Goal: Task Accomplishment & Management: Manage account settings

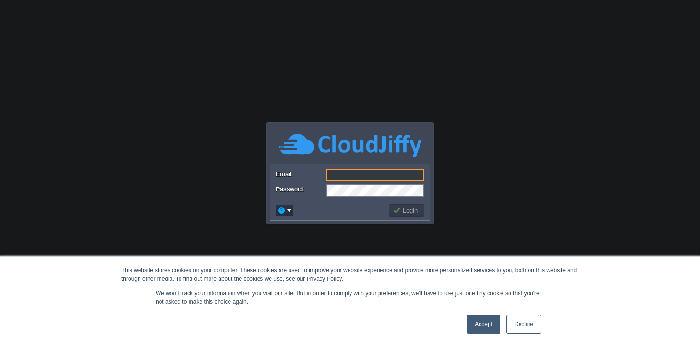
type input "[EMAIL_ADDRESS][DOMAIN_NAME]"
click at [481, 335] on div "Accept Decline" at bounding box center [504, 324] width 80 height 25
click at [481, 325] on link "Accept" at bounding box center [484, 324] width 34 height 19
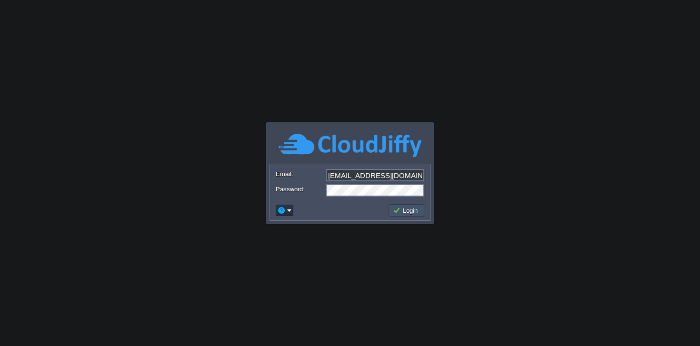
click at [399, 211] on button "Login" at bounding box center [407, 210] width 28 height 9
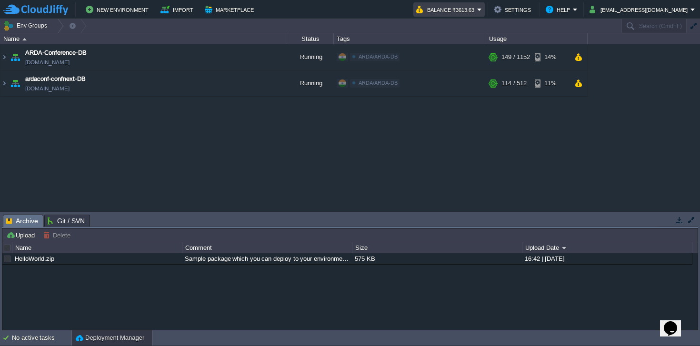
click at [477, 9] on button "Balance ₹3613.63" at bounding box center [446, 9] width 61 height 11
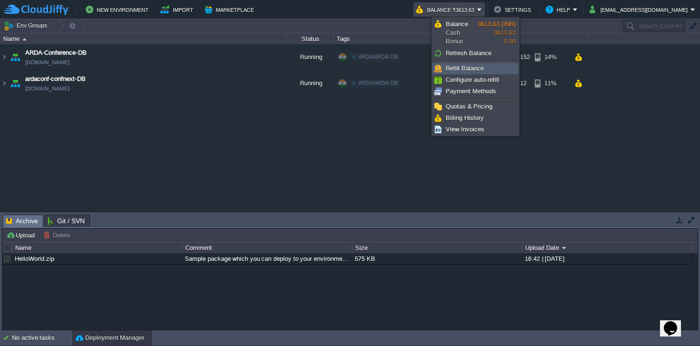
click at [468, 68] on span "Refill Balance" at bounding box center [465, 68] width 38 height 7
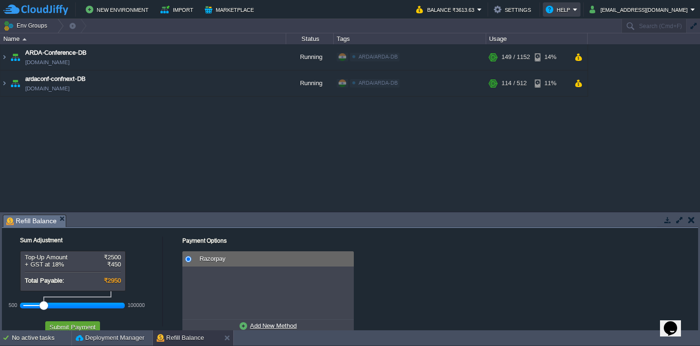
click at [573, 9] on button "Help" at bounding box center [559, 9] width 27 height 11
click at [534, 7] on button "Settings" at bounding box center [514, 9] width 40 height 11
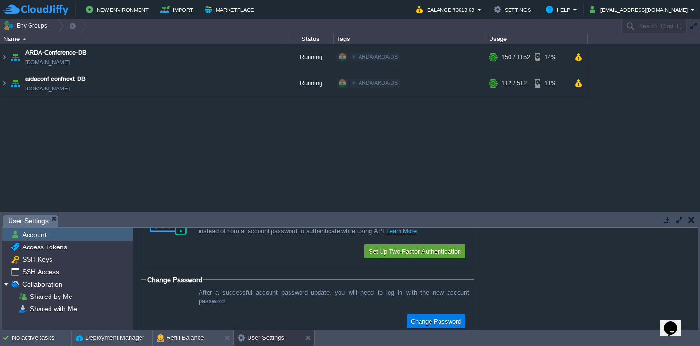
scroll to position [63, 0]
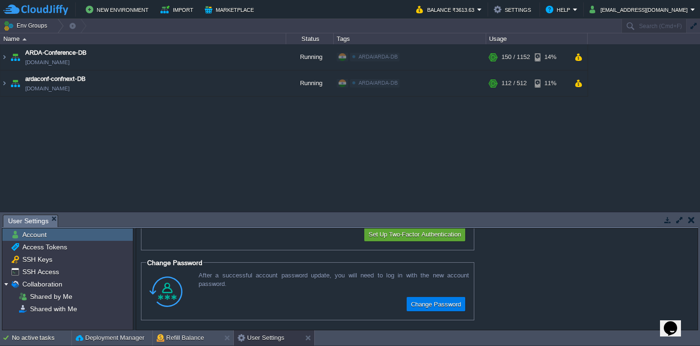
click at [674, 321] on icon "Chat widget" at bounding box center [670, 328] width 13 height 14
click at [674, 325] on div "Close Chat This icon closes the chat window." at bounding box center [668, 330] width 11 height 11
click at [665, 13] on button "[EMAIL_ADDRESS][DOMAIN_NAME]" at bounding box center [640, 9] width 101 height 11
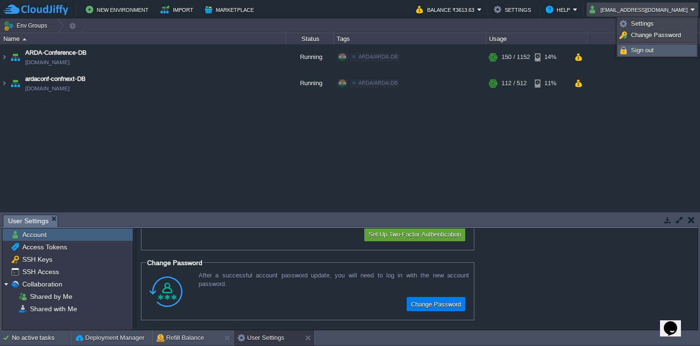
click at [649, 52] on span "Sign out" at bounding box center [642, 50] width 23 height 7
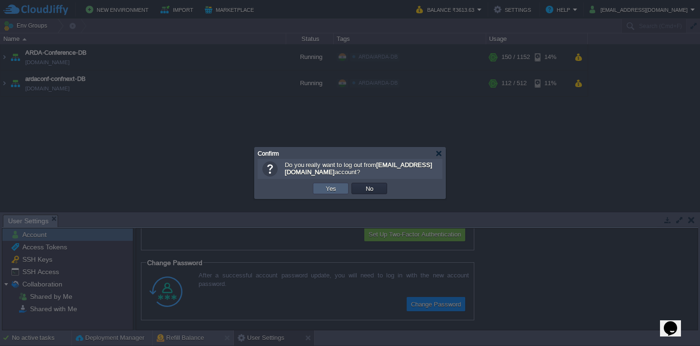
click at [333, 191] on button "Yes" at bounding box center [331, 188] width 16 height 9
